Goal: Task Accomplishment & Management: Use online tool/utility

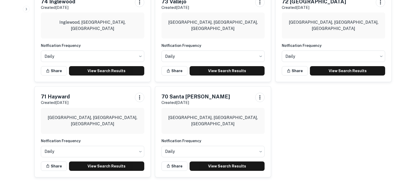
scroll to position [551, 0]
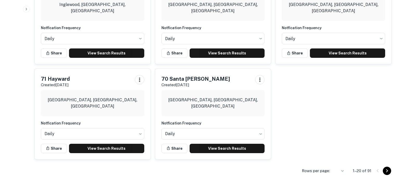
click at [388, 171] on icon "Go to next page" at bounding box center [387, 171] width 6 height 6
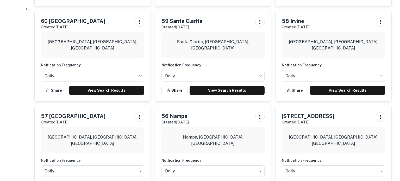
scroll to position [332, 0]
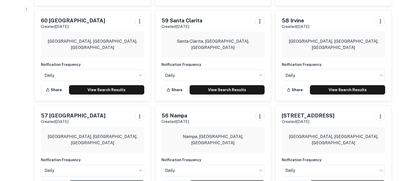
click at [336, 85] on link "View Search Results" at bounding box center [347, 89] width 75 height 9
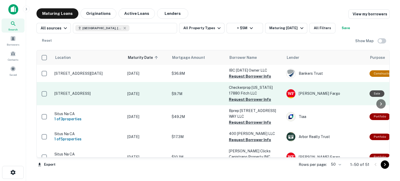
click at [246, 75] on button "Request Borrower Info" at bounding box center [250, 76] width 42 height 6
click at [246, 99] on button "Request Borrower Info" at bounding box center [250, 99] width 42 height 6
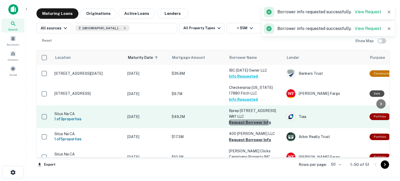
click at [248, 123] on button "Request Borrower Info" at bounding box center [250, 122] width 42 height 6
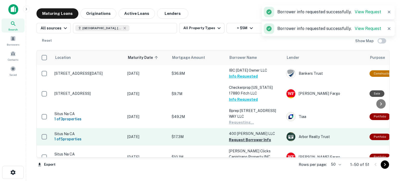
scroll to position [8, 0]
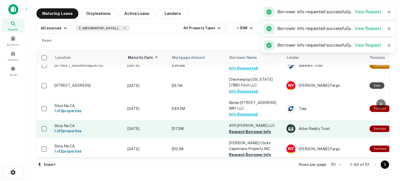
click at [244, 132] on button "Request Borrower Info" at bounding box center [250, 132] width 42 height 6
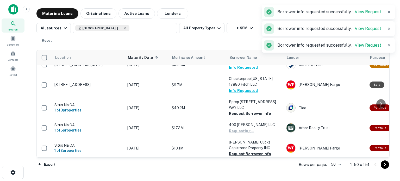
scroll to position [63, 0]
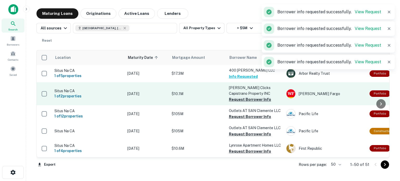
click at [241, 99] on button "Request Borrower Info" at bounding box center [250, 99] width 42 height 6
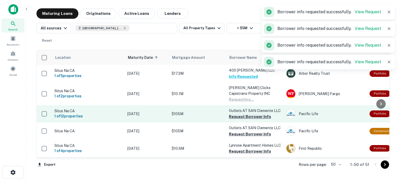
click at [237, 116] on button "Request Borrower Info" at bounding box center [250, 117] width 42 height 6
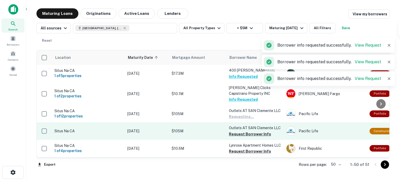
click at [245, 134] on button "Request Borrower Info" at bounding box center [250, 134] width 42 height 6
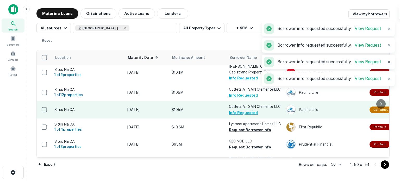
scroll to position [86, 0]
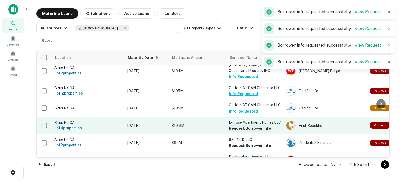
click at [241, 132] on button "Request Borrower Info" at bounding box center [250, 128] width 42 height 6
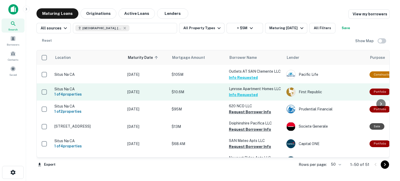
scroll to position [123, 0]
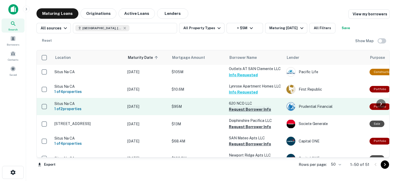
drag, startPoint x: 251, startPoint y: 115, endPoint x: 249, endPoint y: 118, distance: 3.0
click at [251, 113] on button "Request Borrower Info" at bounding box center [250, 109] width 42 height 6
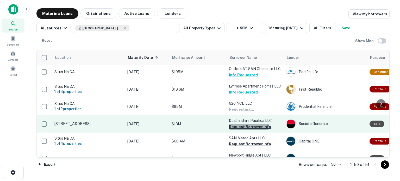
click at [243, 130] on button "Request Borrower Info" at bounding box center [250, 127] width 42 height 6
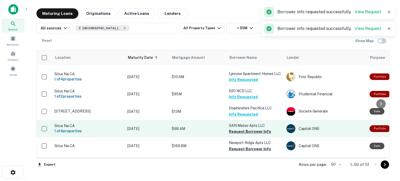
scroll to position [148, 0]
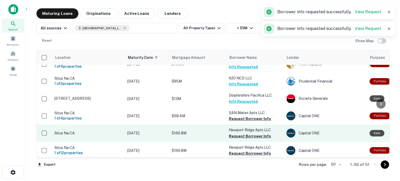
click at [240, 122] on button "Request Borrower Info" at bounding box center [250, 119] width 42 height 6
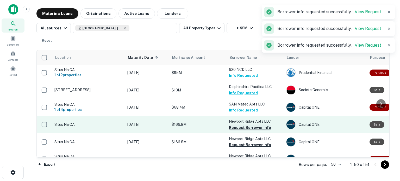
click at [240, 130] on button "Request Borrower Info" at bounding box center [250, 128] width 42 height 6
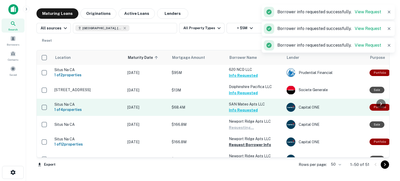
scroll to position [218, 0]
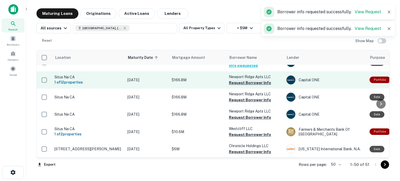
click at [243, 86] on button "Request Borrower Info" at bounding box center [250, 83] width 42 height 6
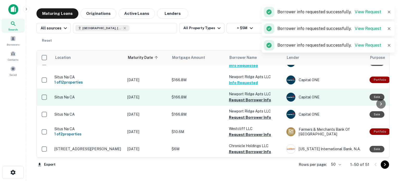
click at [242, 103] on button "Request Borrower Info" at bounding box center [250, 100] width 42 height 6
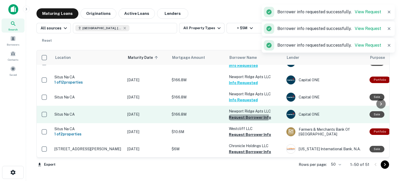
click at [241, 121] on button "Request Borrower Info" at bounding box center [250, 117] width 42 height 6
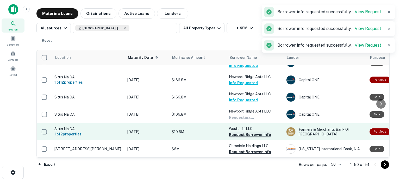
click at [243, 138] on button "Request Borrower Info" at bounding box center [250, 135] width 42 height 6
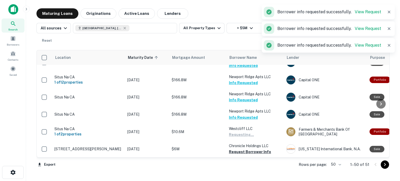
scroll to position [278, 0]
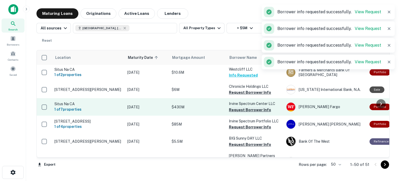
click at [241, 96] on button "Request Borrower Info" at bounding box center [250, 92] width 42 height 6
click at [242, 113] on button "Request Borrower Info" at bounding box center [250, 110] width 42 height 6
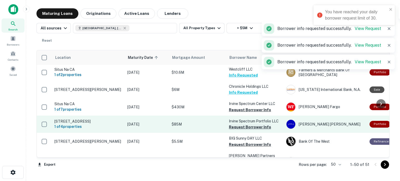
scroll to position [309, 0]
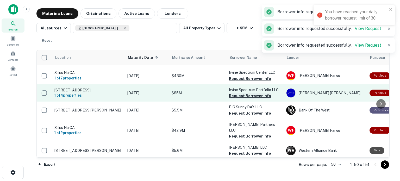
click at [246, 99] on button "Request Borrower Info" at bounding box center [250, 96] width 42 height 6
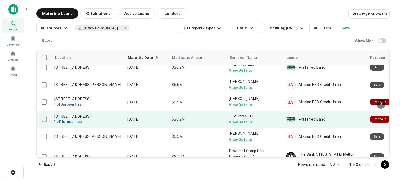
scroll to position [879, 0]
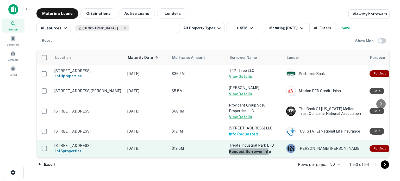
click at [239, 153] on button "Request Borrower Info" at bounding box center [250, 152] width 42 height 6
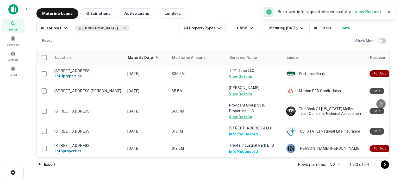
click at [387, 165] on icon "Go to next page" at bounding box center [385, 165] width 6 height 6
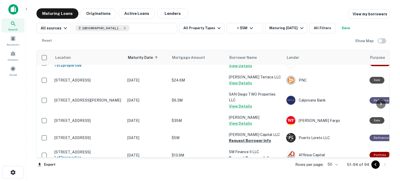
scroll to position [120, 0]
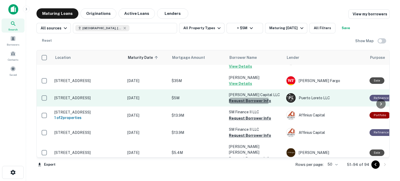
click at [241, 101] on button "Request Borrower Info" at bounding box center [250, 101] width 42 height 6
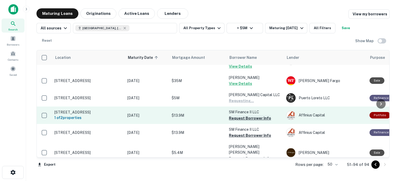
click at [242, 119] on button "Request Borrower Info" at bounding box center [250, 118] width 42 height 6
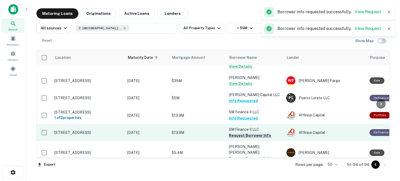
click at [239, 138] on button "Request Borrower Info" at bounding box center [250, 135] width 42 height 6
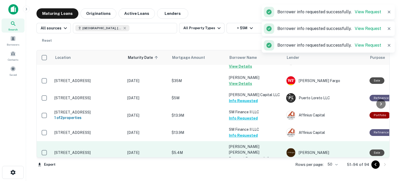
scroll to position [172, 0]
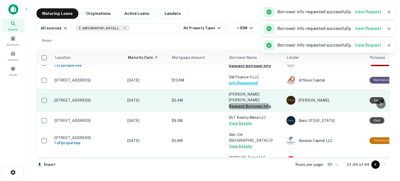
click at [247, 103] on button "Request Borrower Info" at bounding box center [250, 106] width 42 height 6
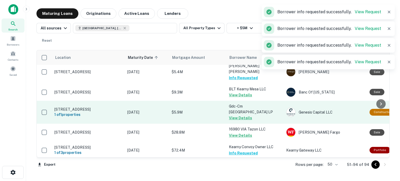
scroll to position [289, 0]
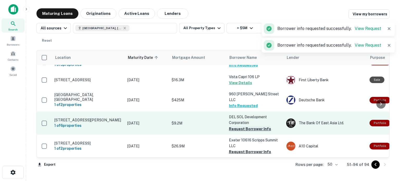
click at [242, 126] on button "Request Borrower Info" at bounding box center [250, 129] width 42 height 6
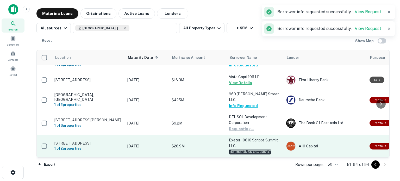
click at [251, 149] on button "Request Borrower Info" at bounding box center [250, 152] width 42 height 6
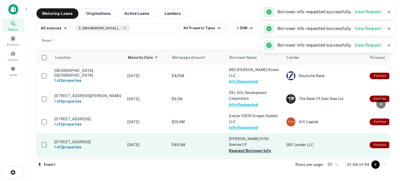
scroll to position [321, 0]
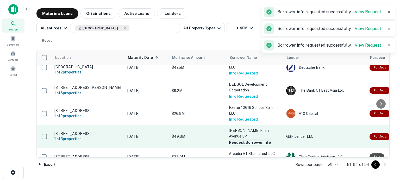
click at [248, 139] on button "Request Borrower Info" at bounding box center [250, 142] width 42 height 6
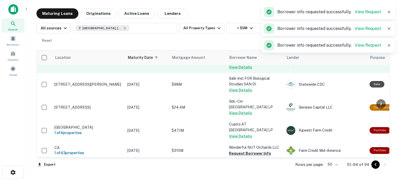
scroll to position [473, 0]
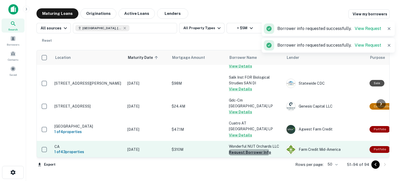
click at [248, 149] on button "Request Borrower Info" at bounding box center [250, 152] width 42 height 6
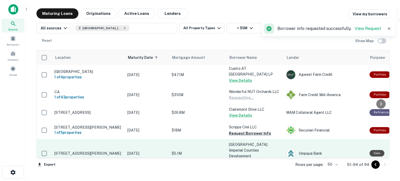
scroll to position [535, 0]
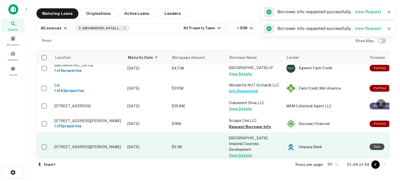
click at [250, 124] on button "Request Borrower Info" at bounding box center [250, 127] width 42 height 6
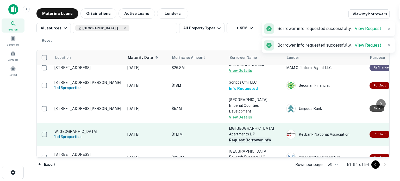
click at [251, 137] on button "Request Borrower Info" at bounding box center [250, 140] width 42 height 6
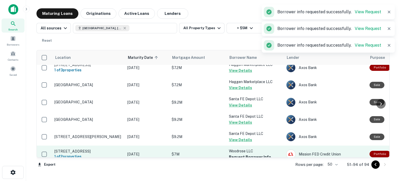
scroll to position [714, 0]
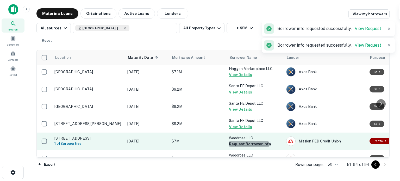
click at [249, 141] on button "Request Borrower Info" at bounding box center [250, 144] width 42 height 6
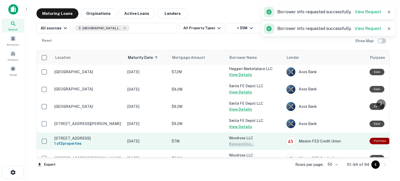
scroll to position [731, 0]
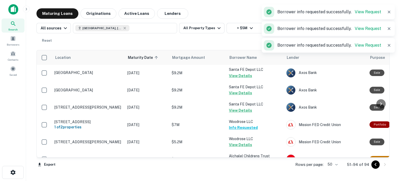
click at [245, 176] on button "Request Borrower Info" at bounding box center [250, 179] width 42 height 6
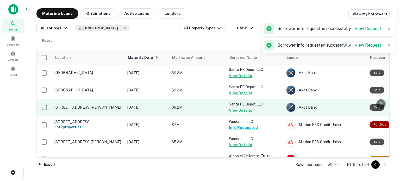
scroll to position [728, 0]
